Goal: Information Seeking & Learning: Learn about a topic

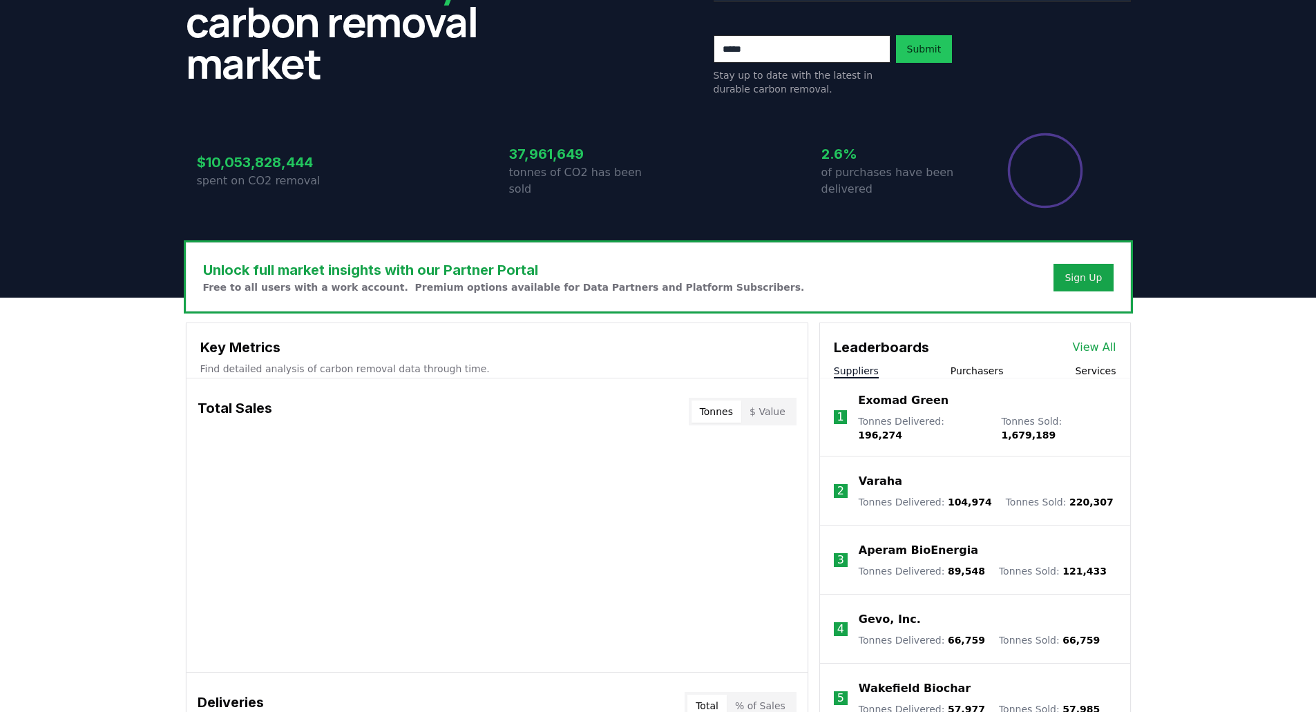
scroll to position [276, 0]
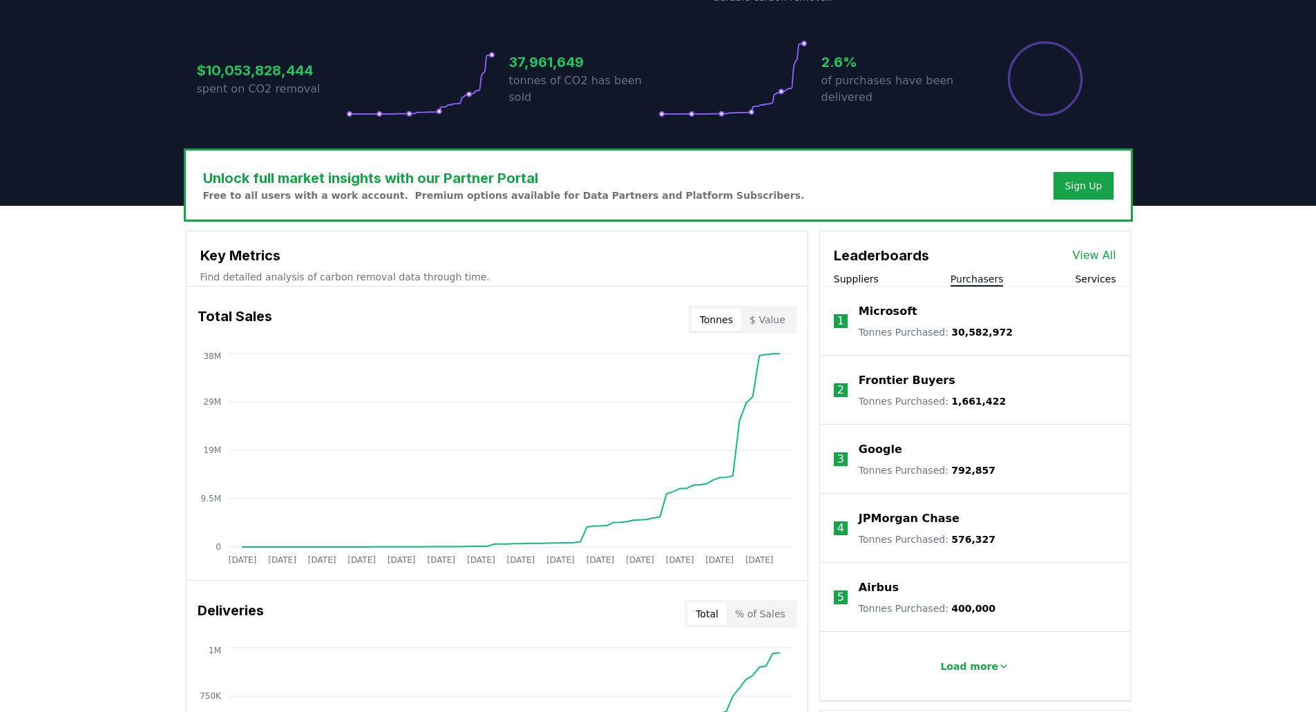
click at [976, 278] on button "Purchasers" at bounding box center [976, 279] width 53 height 14
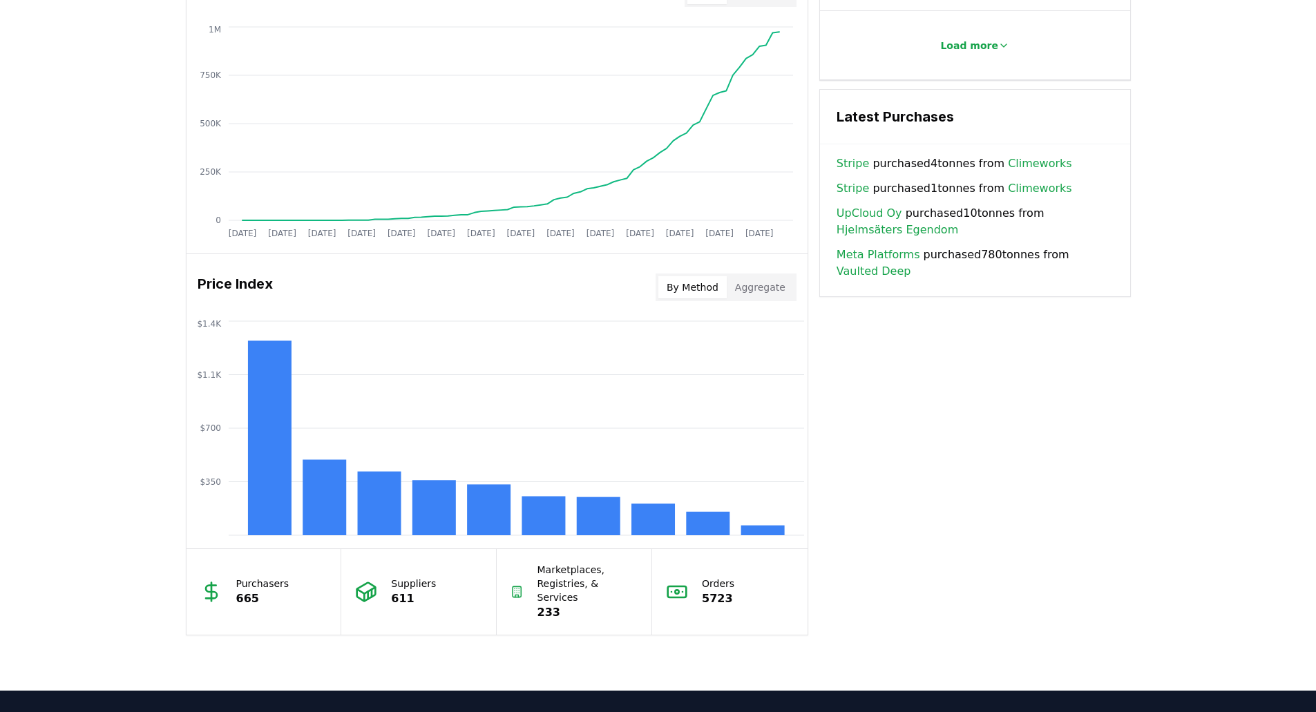
scroll to position [898, 0]
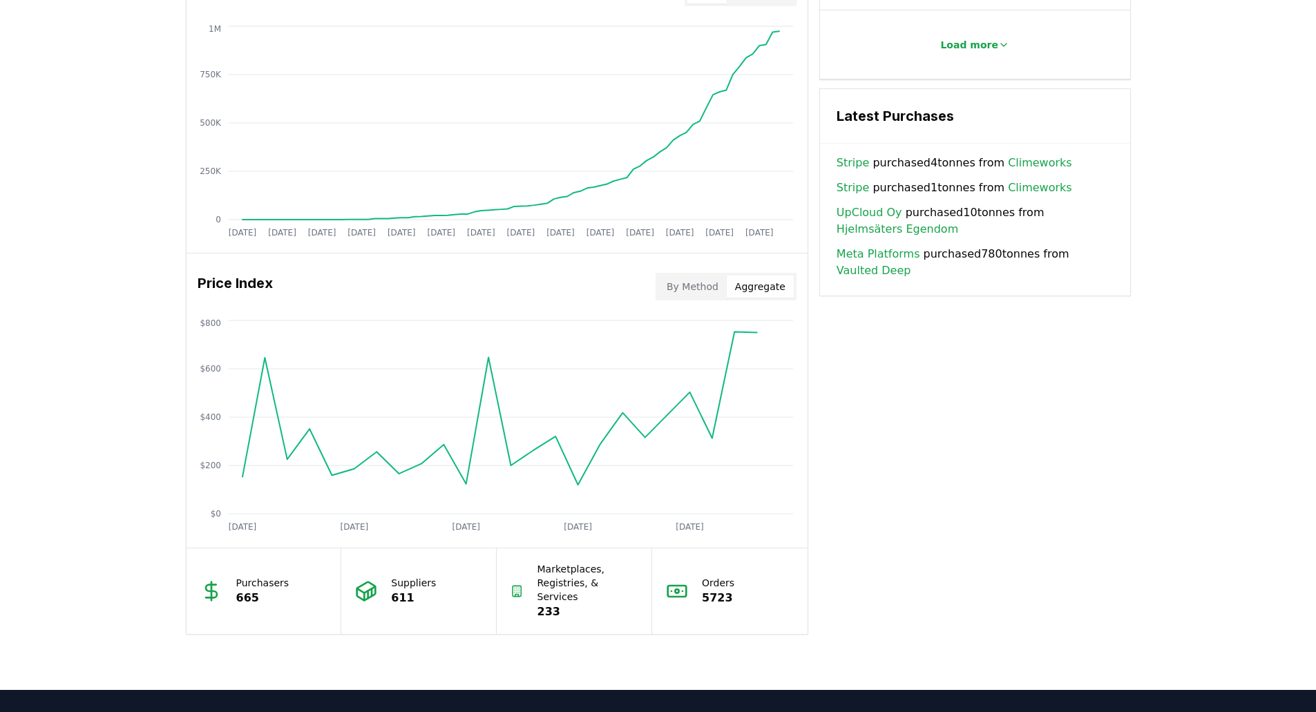
click at [747, 277] on button "Aggregate" at bounding box center [759, 287] width 67 height 22
click at [716, 283] on button "By Method" at bounding box center [692, 287] width 68 height 22
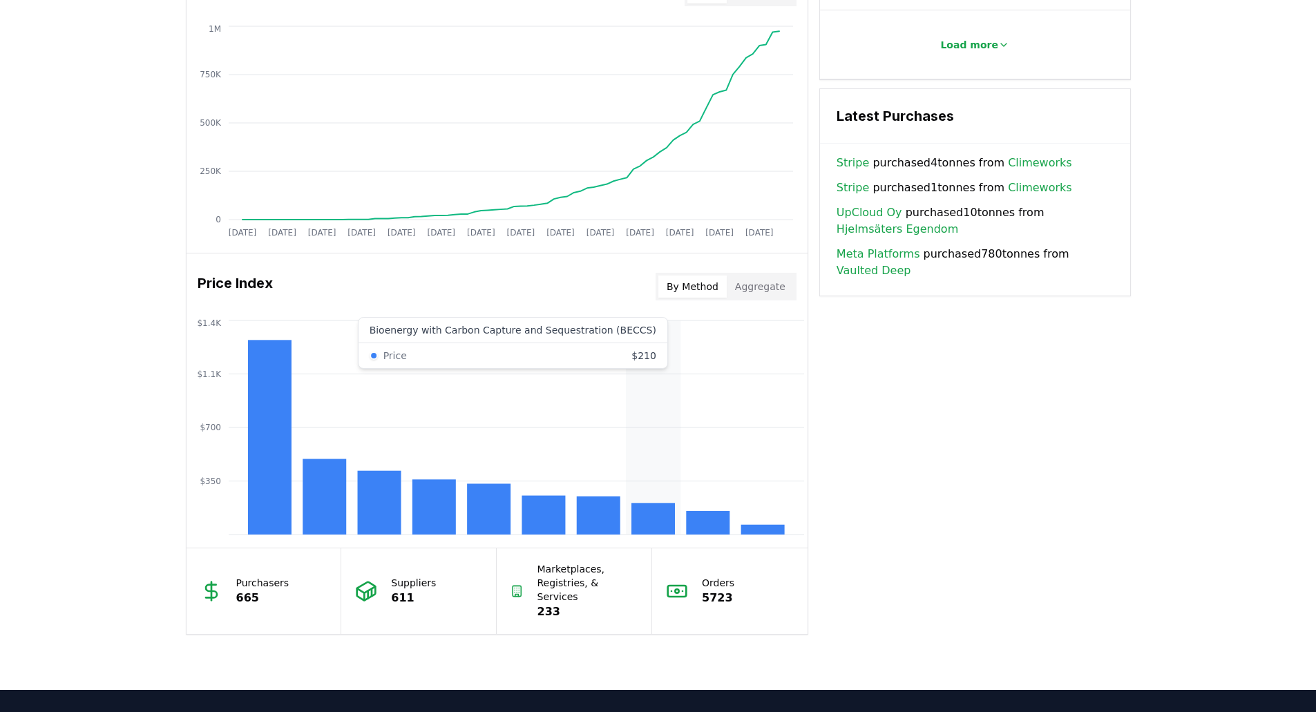
click at [644, 522] on rect at bounding box center [653, 519] width 44 height 32
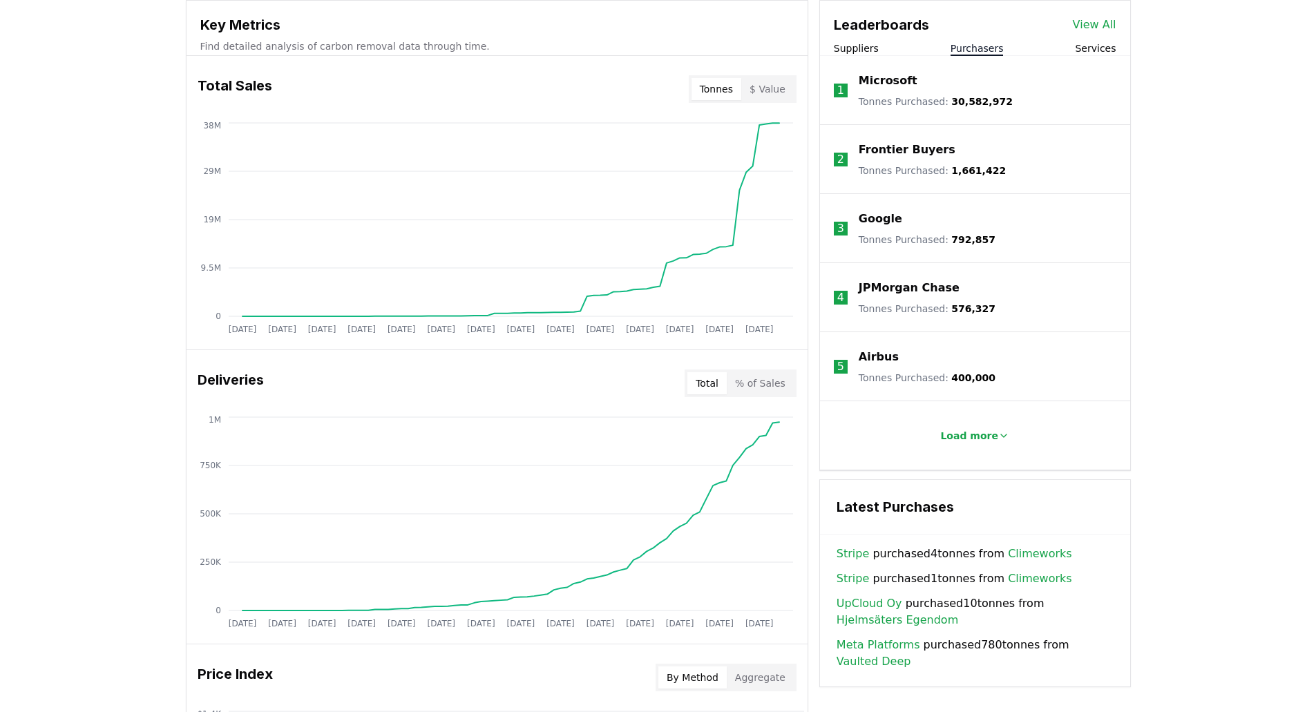
scroll to position [483, 0]
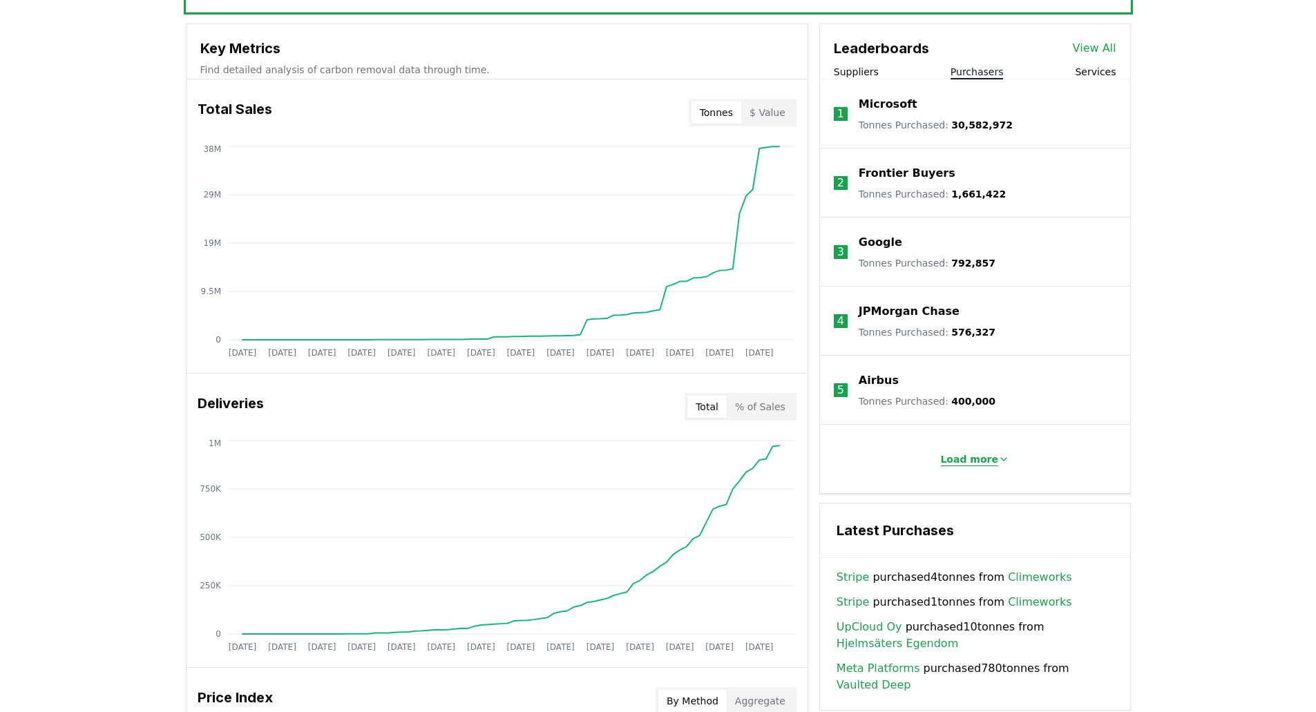
click at [961, 461] on p "Load more" at bounding box center [969, 459] width 58 height 14
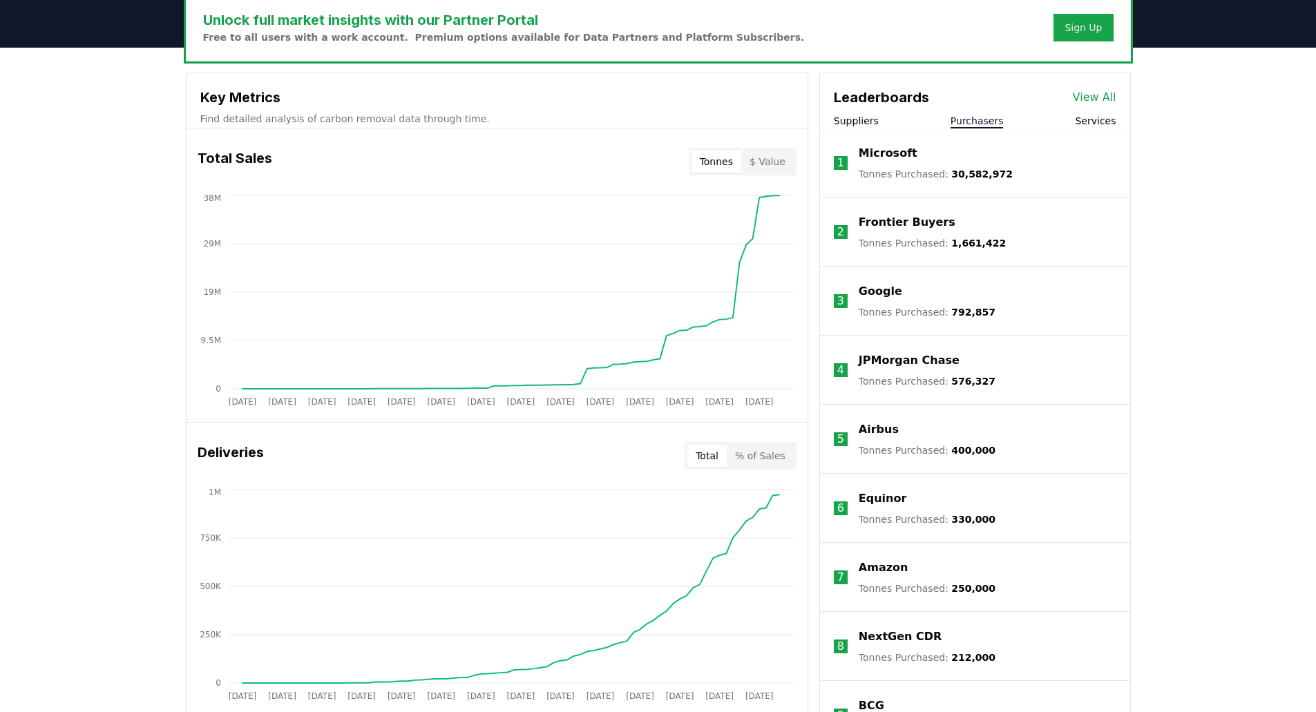
scroll to position [276, 0]
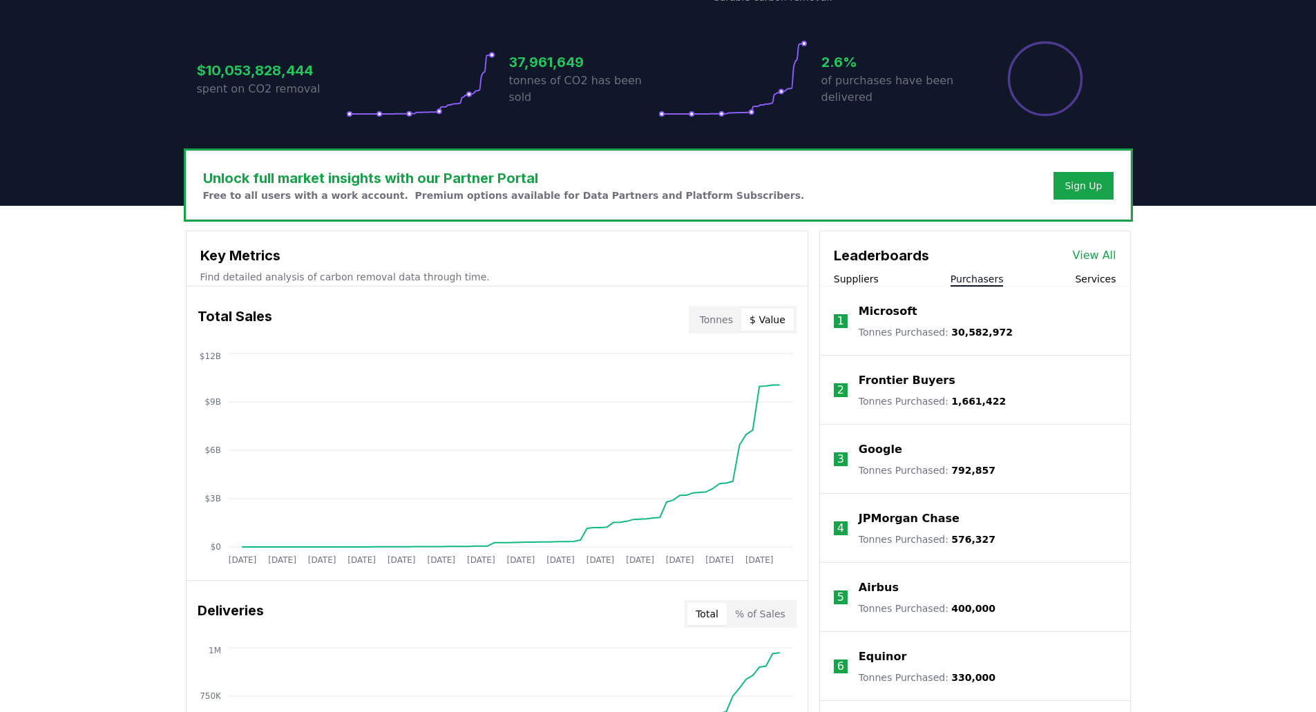
click at [758, 322] on button "$ Value" at bounding box center [767, 320] width 52 height 22
click at [722, 327] on button "Tonnes" at bounding box center [716, 320] width 50 height 22
click at [764, 325] on button "$ Value" at bounding box center [767, 320] width 52 height 22
click at [726, 318] on button "Tonnes" at bounding box center [716, 320] width 50 height 22
click at [769, 322] on button "$ Value" at bounding box center [767, 320] width 52 height 22
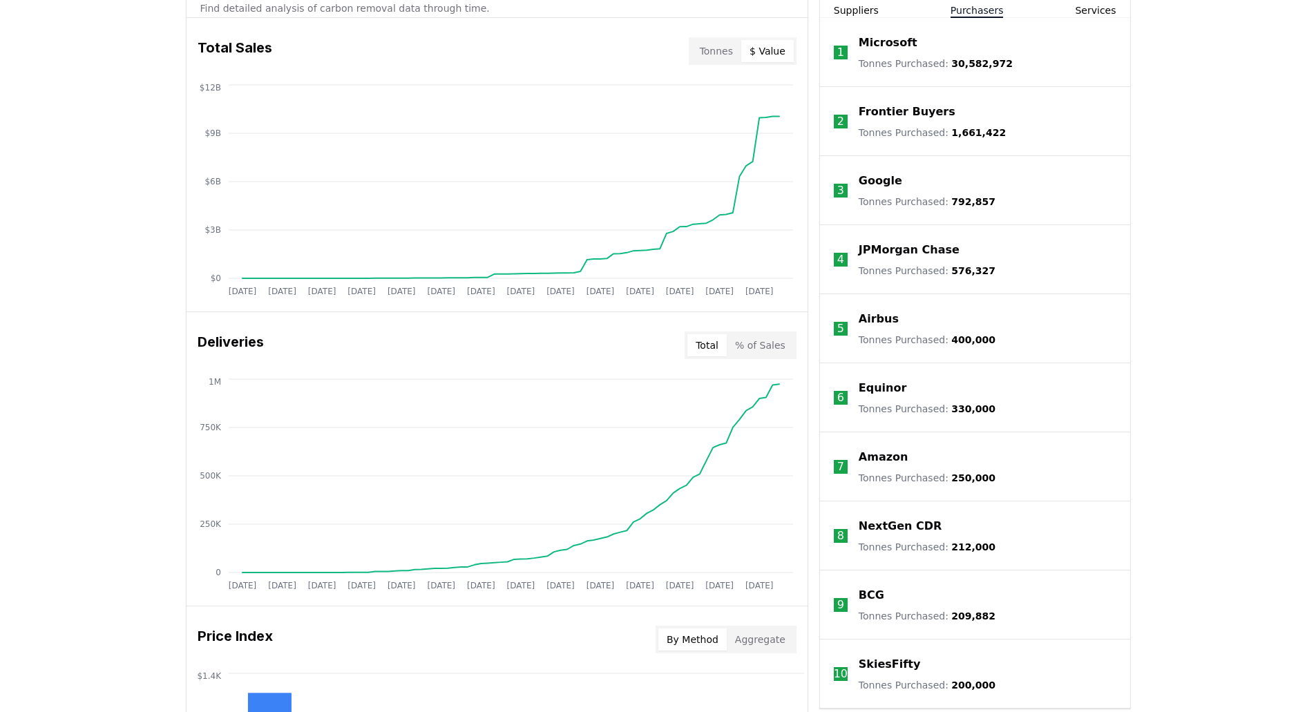
scroll to position [622, 0]
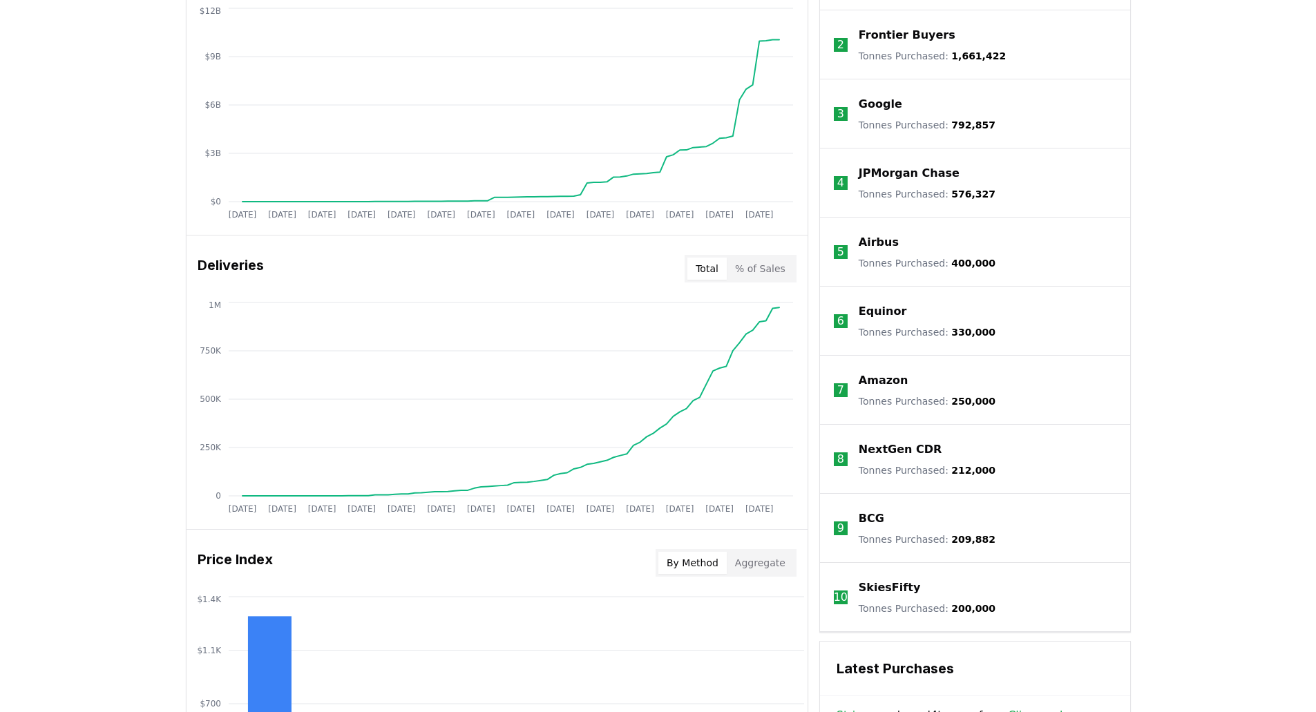
click at [778, 271] on button "% of Sales" at bounding box center [759, 269] width 67 height 22
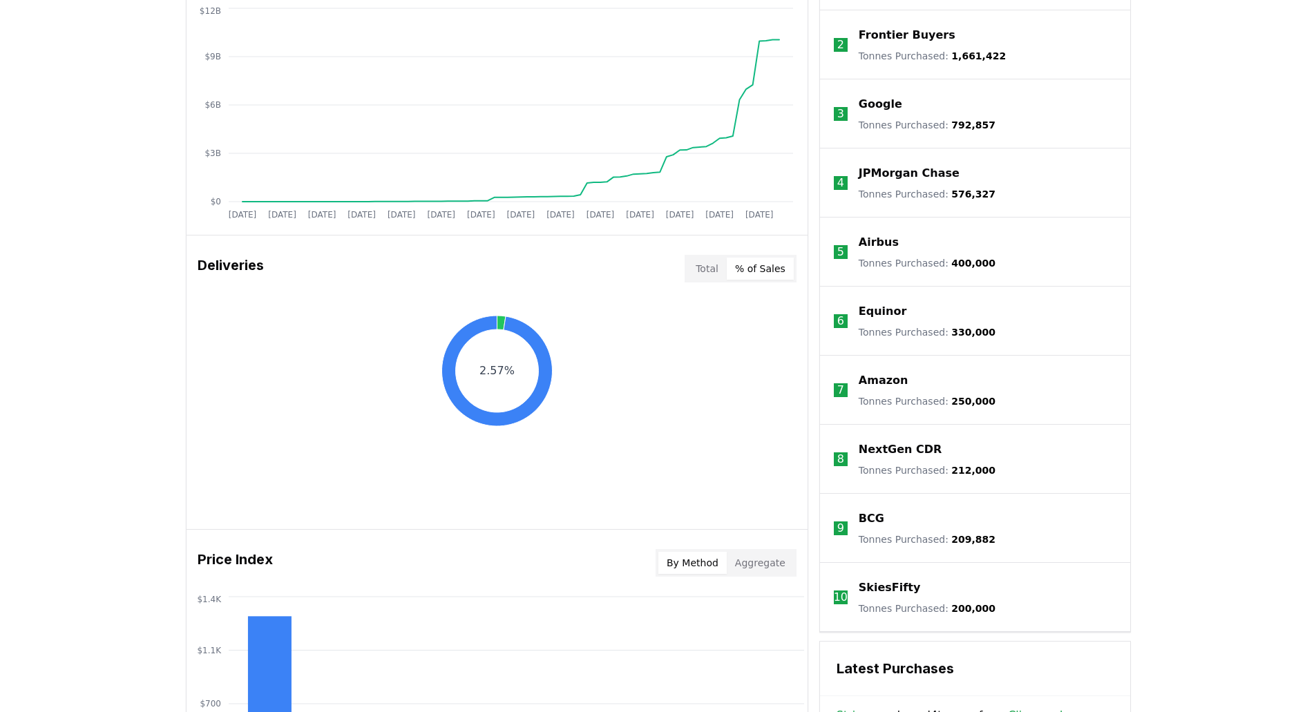
click at [710, 267] on button "Total" at bounding box center [706, 269] width 39 height 22
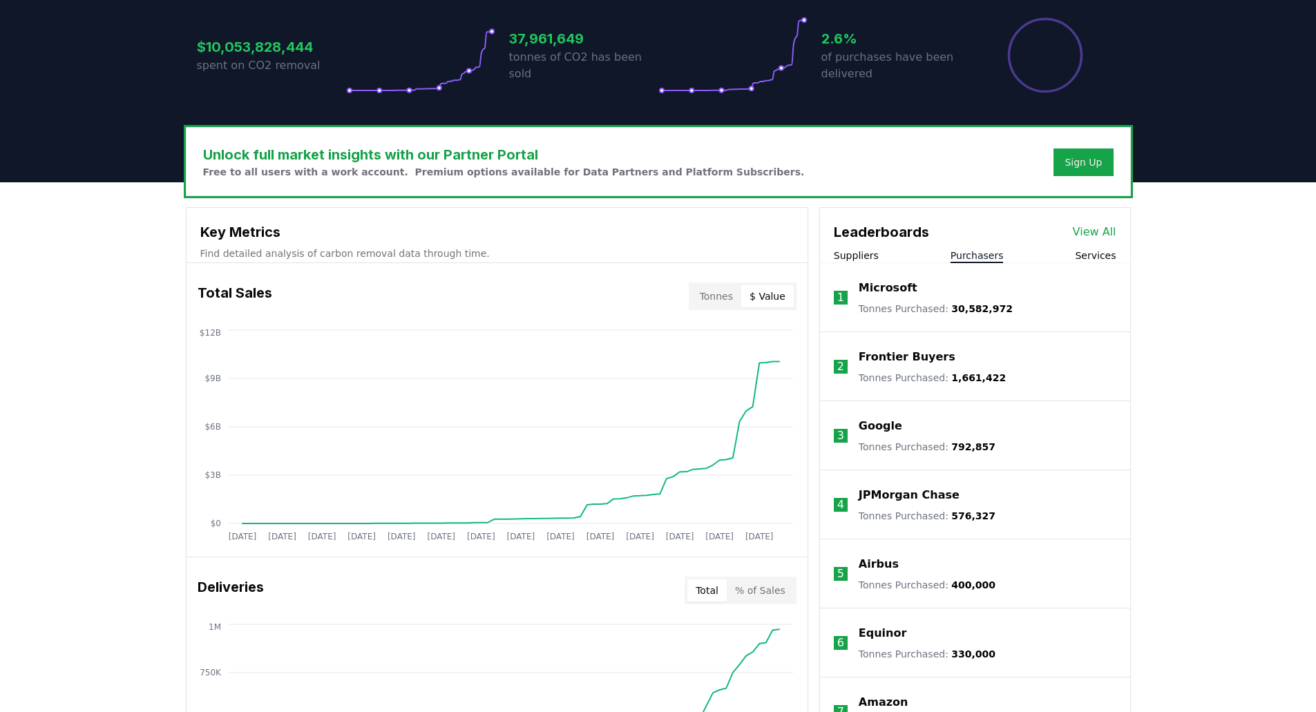
scroll to position [276, 0]
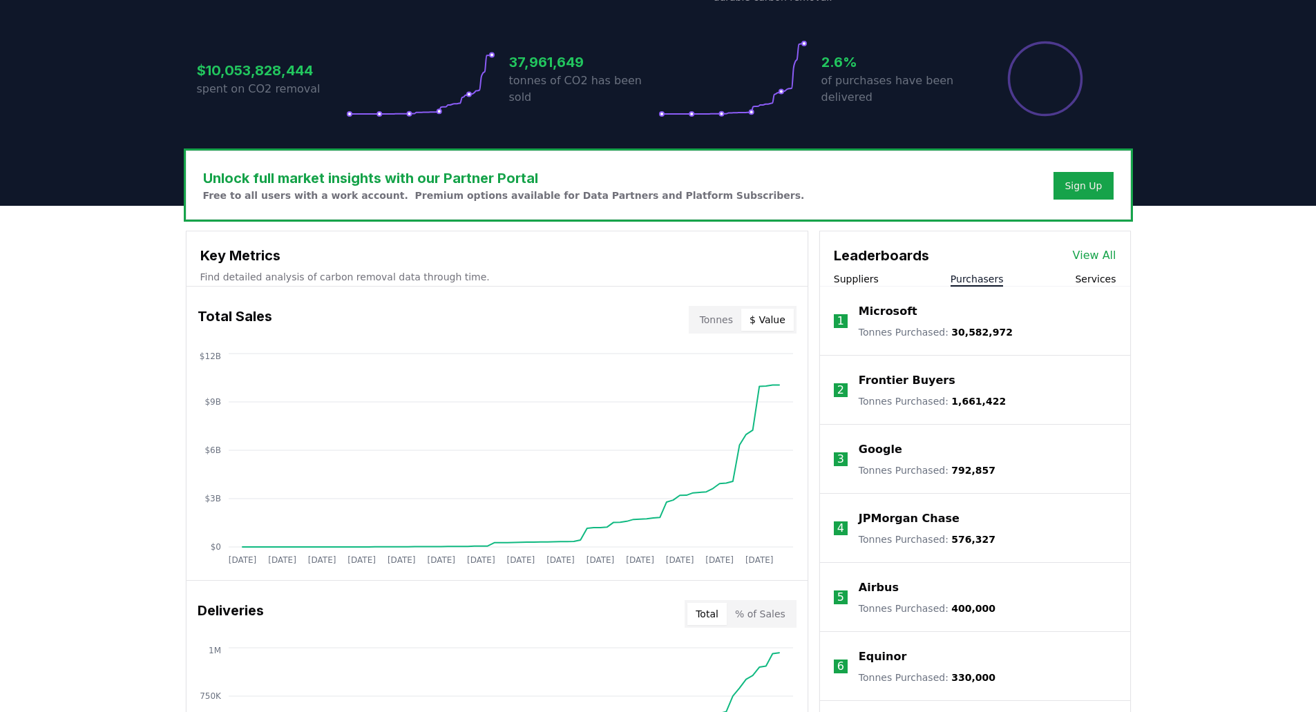
click at [711, 316] on button "Tonnes" at bounding box center [716, 320] width 50 height 22
click at [769, 318] on button "$ Value" at bounding box center [767, 320] width 52 height 22
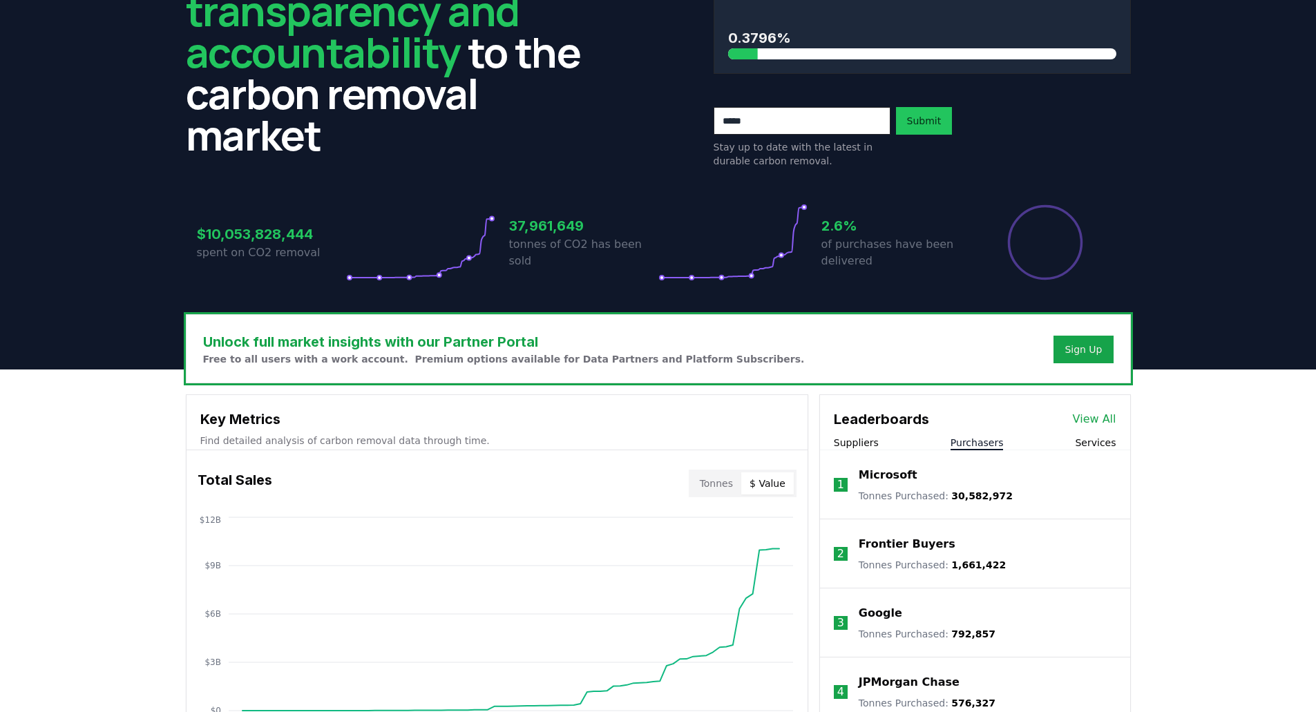
scroll to position [0, 0]
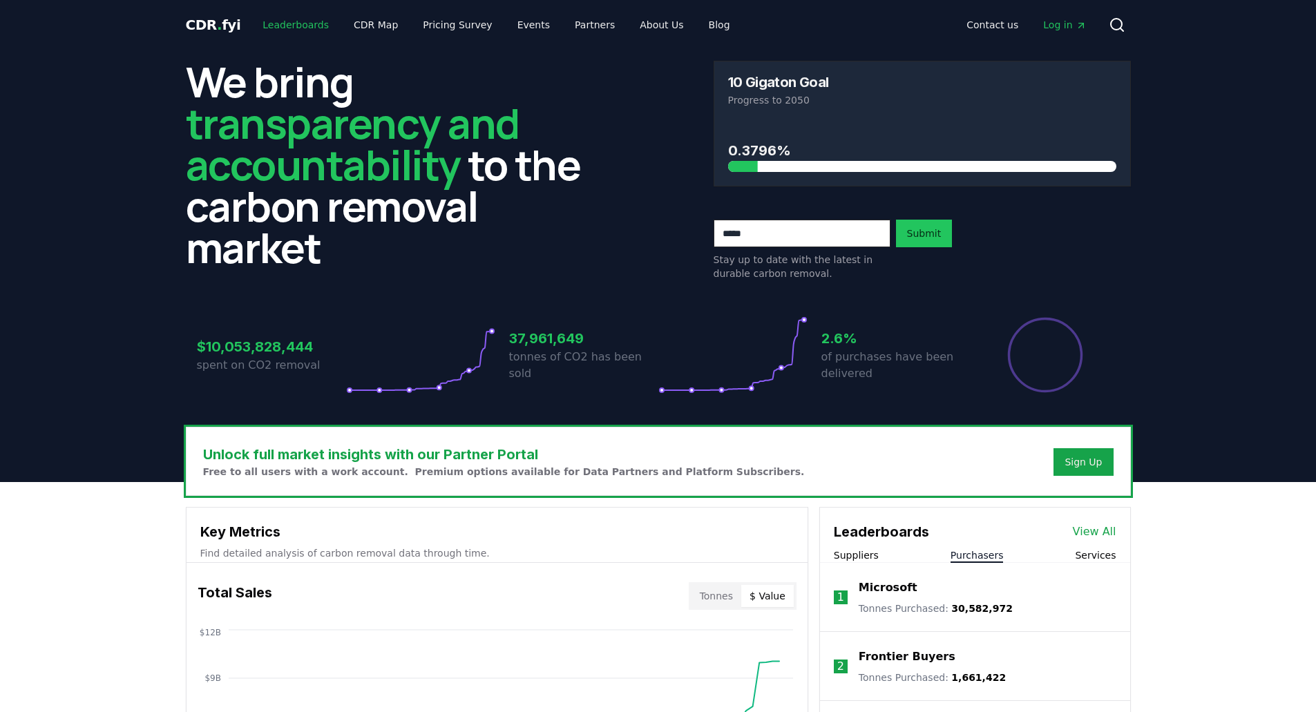
click at [296, 20] on link "Leaderboards" at bounding box center [295, 24] width 88 height 25
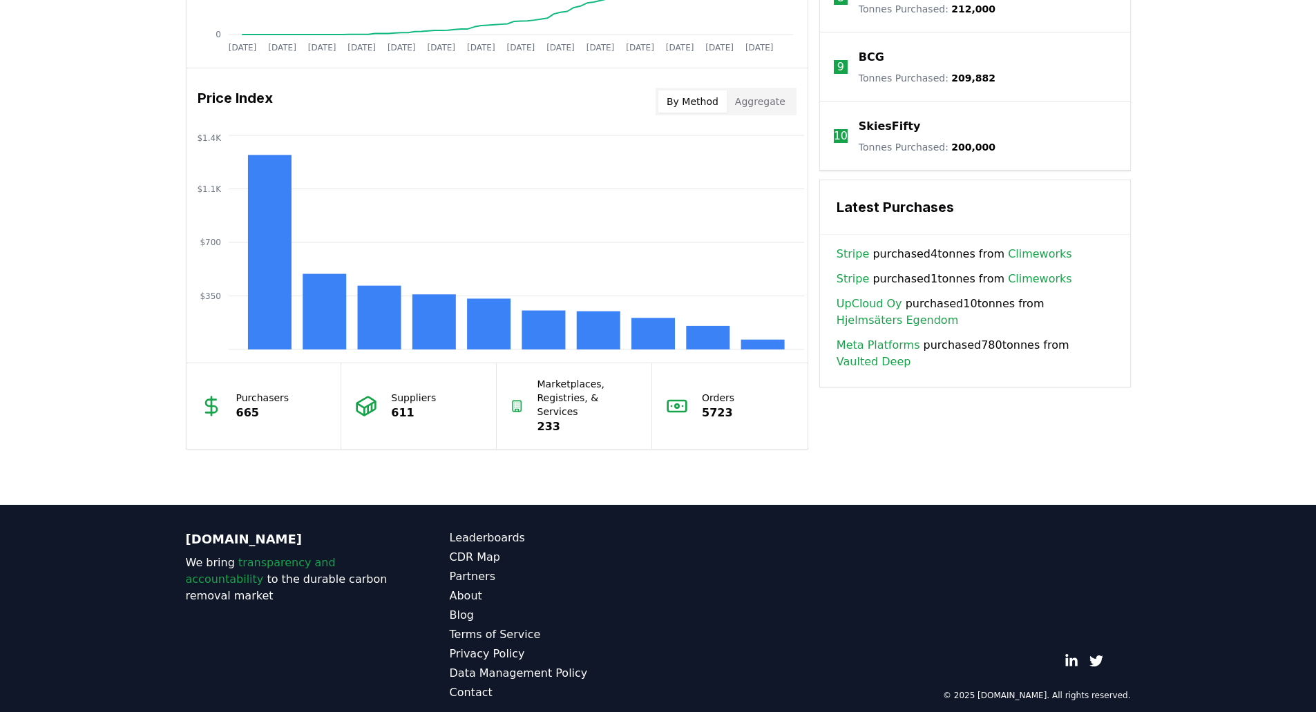
scroll to position [1014, 0]
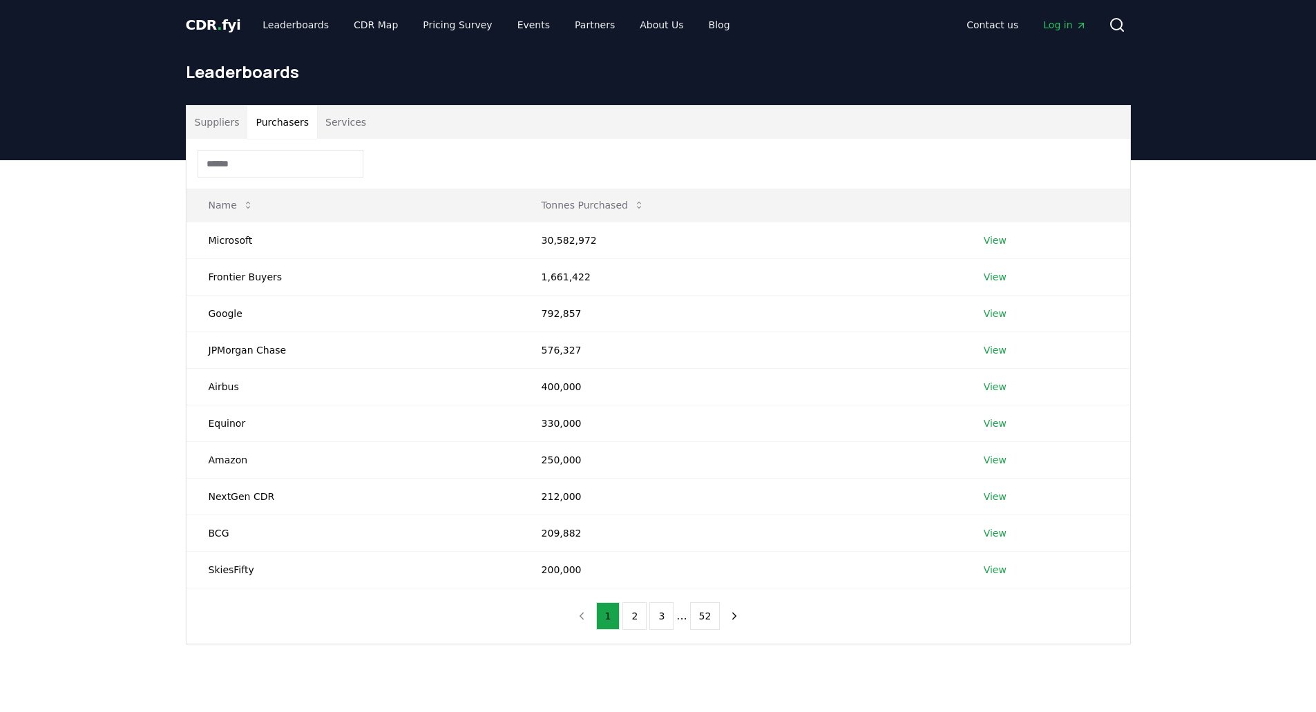
click at [284, 122] on button "Purchasers" at bounding box center [282, 122] width 70 height 33
click at [646, 622] on button "2" at bounding box center [634, 616] width 24 height 28
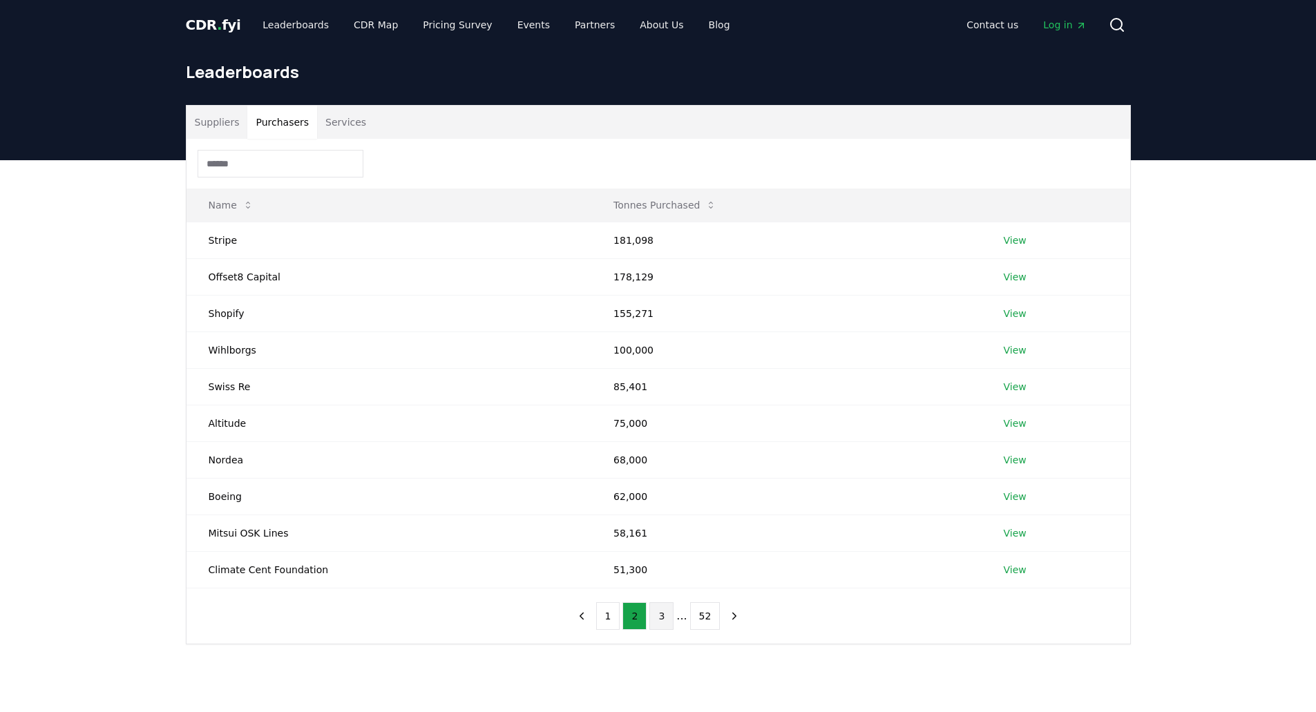
click at [663, 617] on button "3" at bounding box center [661, 616] width 24 height 28
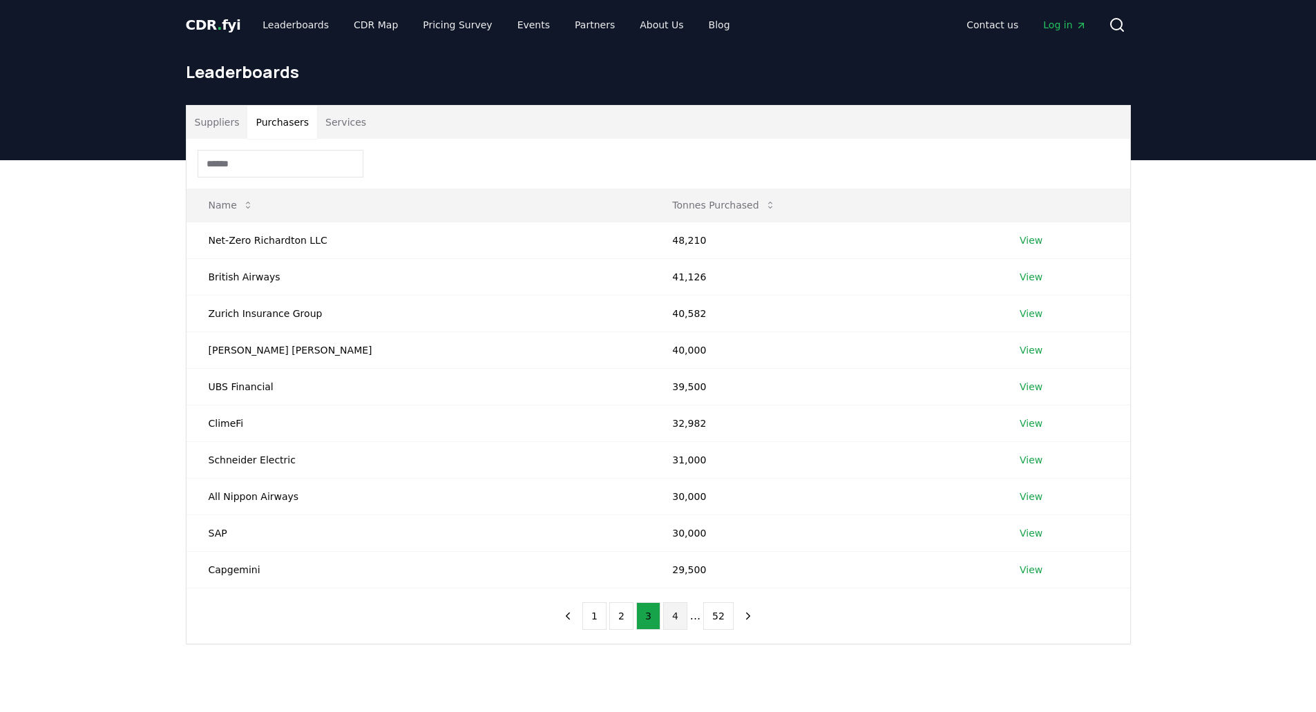
click at [678, 617] on button "4" at bounding box center [675, 616] width 24 height 28
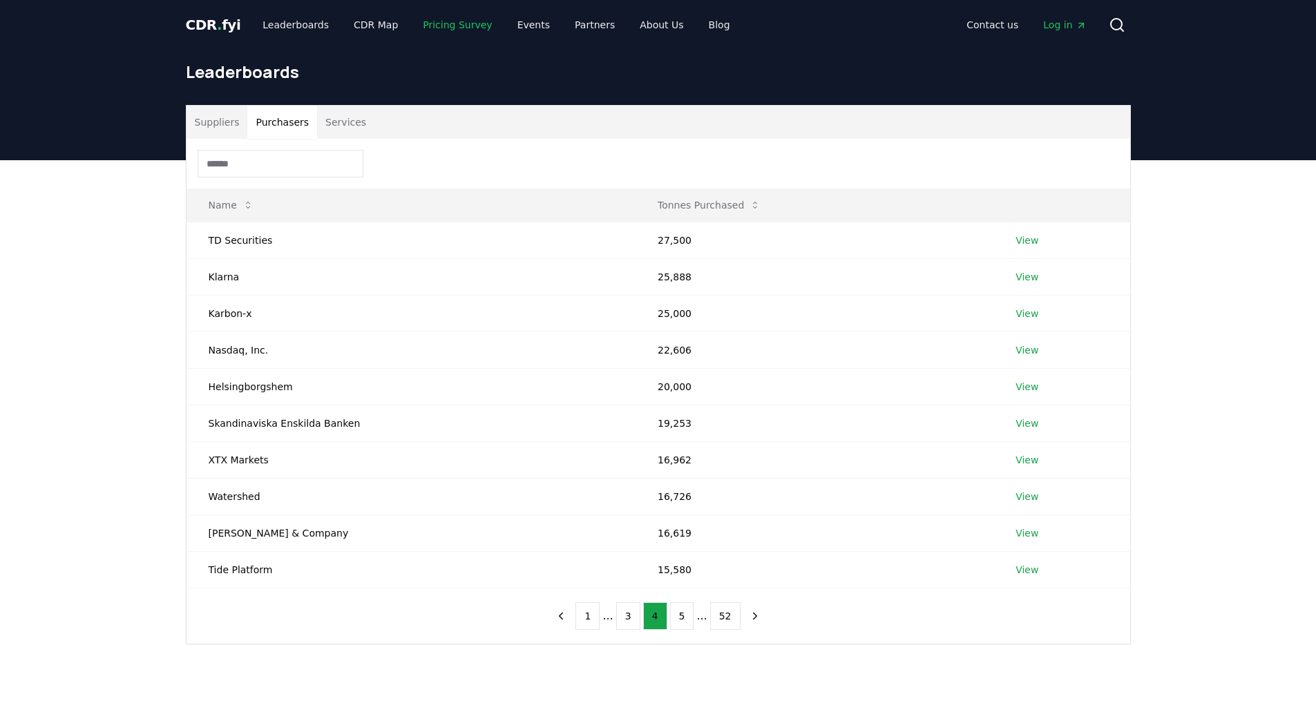
click at [448, 25] on link "Pricing Survey" at bounding box center [457, 24] width 91 height 25
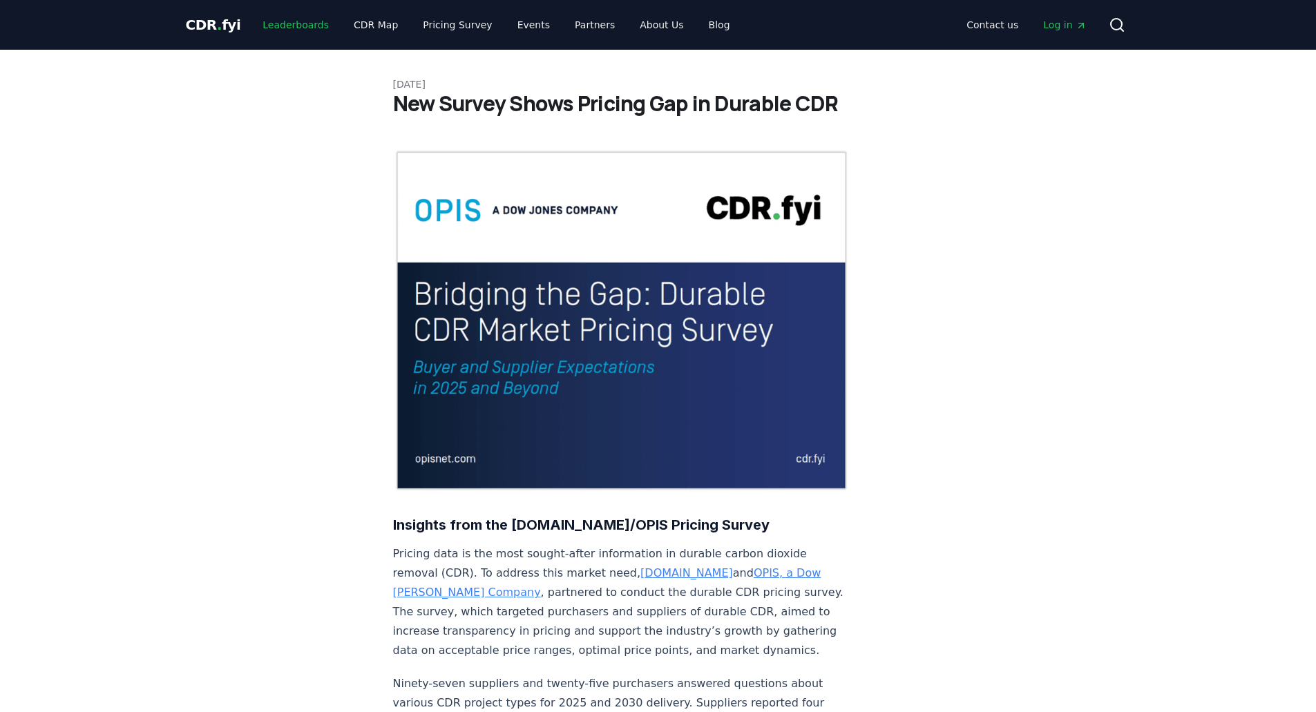
click at [280, 21] on link "Leaderboards" at bounding box center [295, 24] width 88 height 25
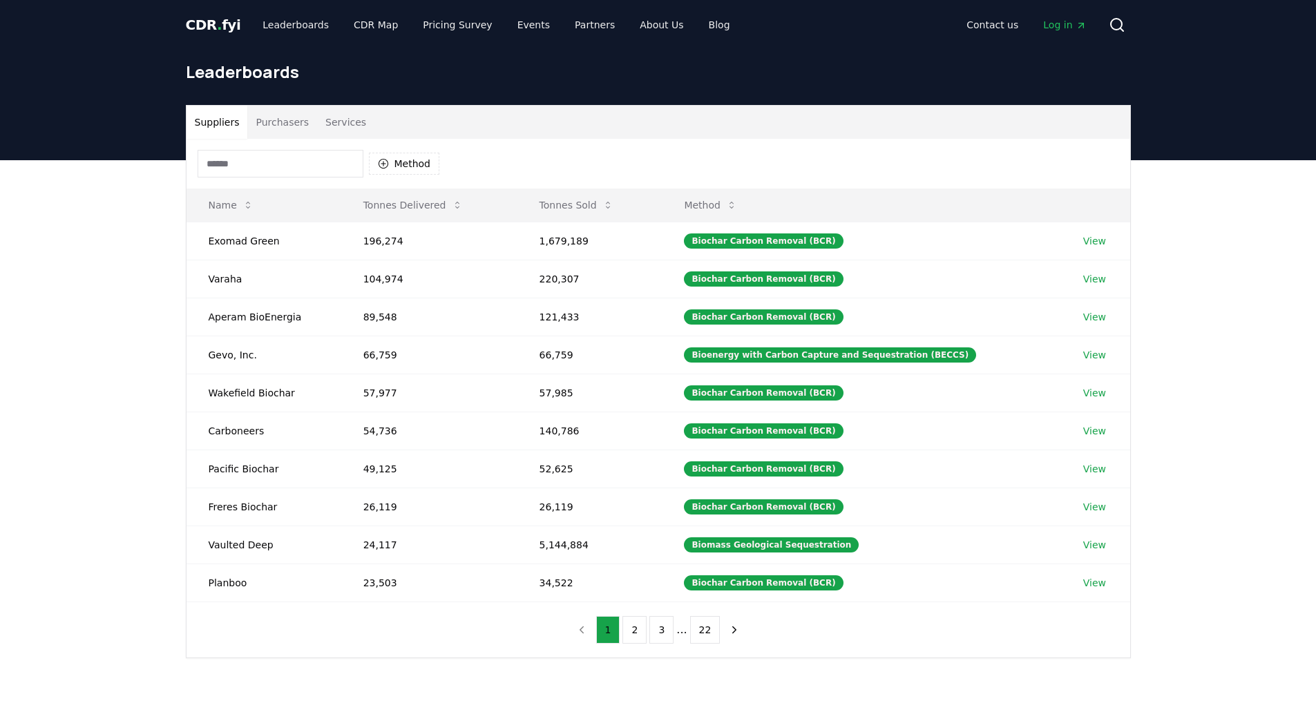
click at [211, 23] on span "CDR . fyi" at bounding box center [213, 25] width 55 height 17
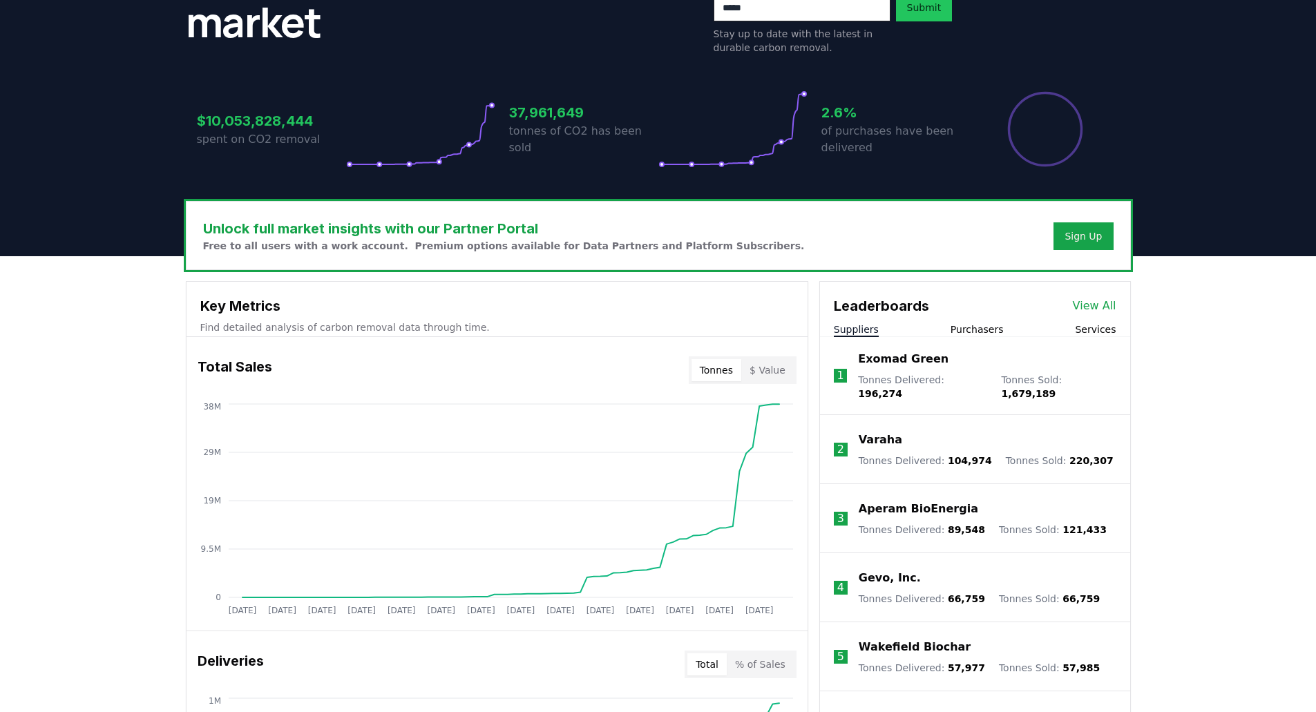
scroll to position [345, 0]
